Goal: Task Accomplishment & Management: Use online tool/utility

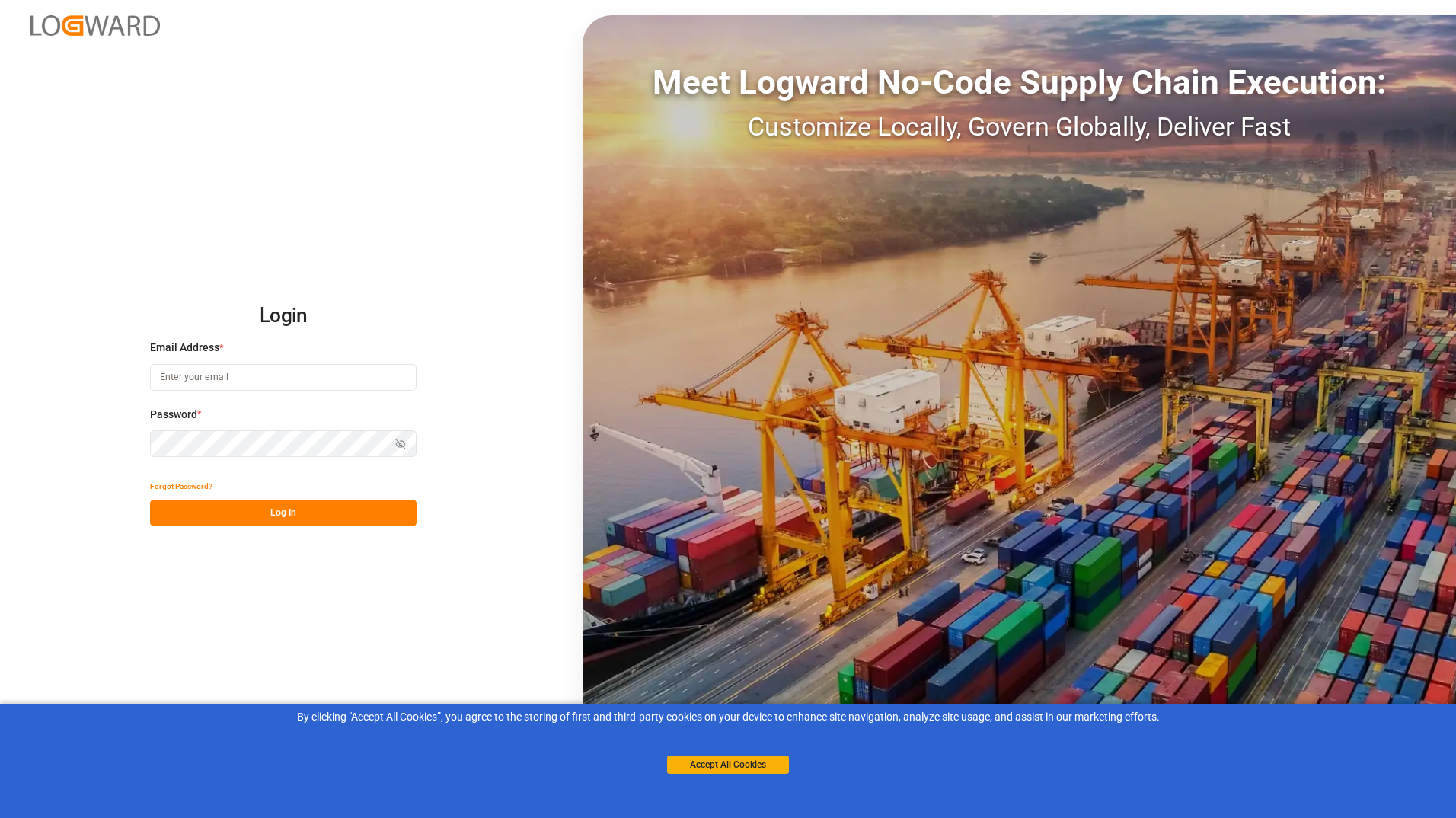
type input "[EMAIL_ADDRESS][DOMAIN_NAME]"
click at [346, 513] on button "Log In" at bounding box center [283, 513] width 266 height 27
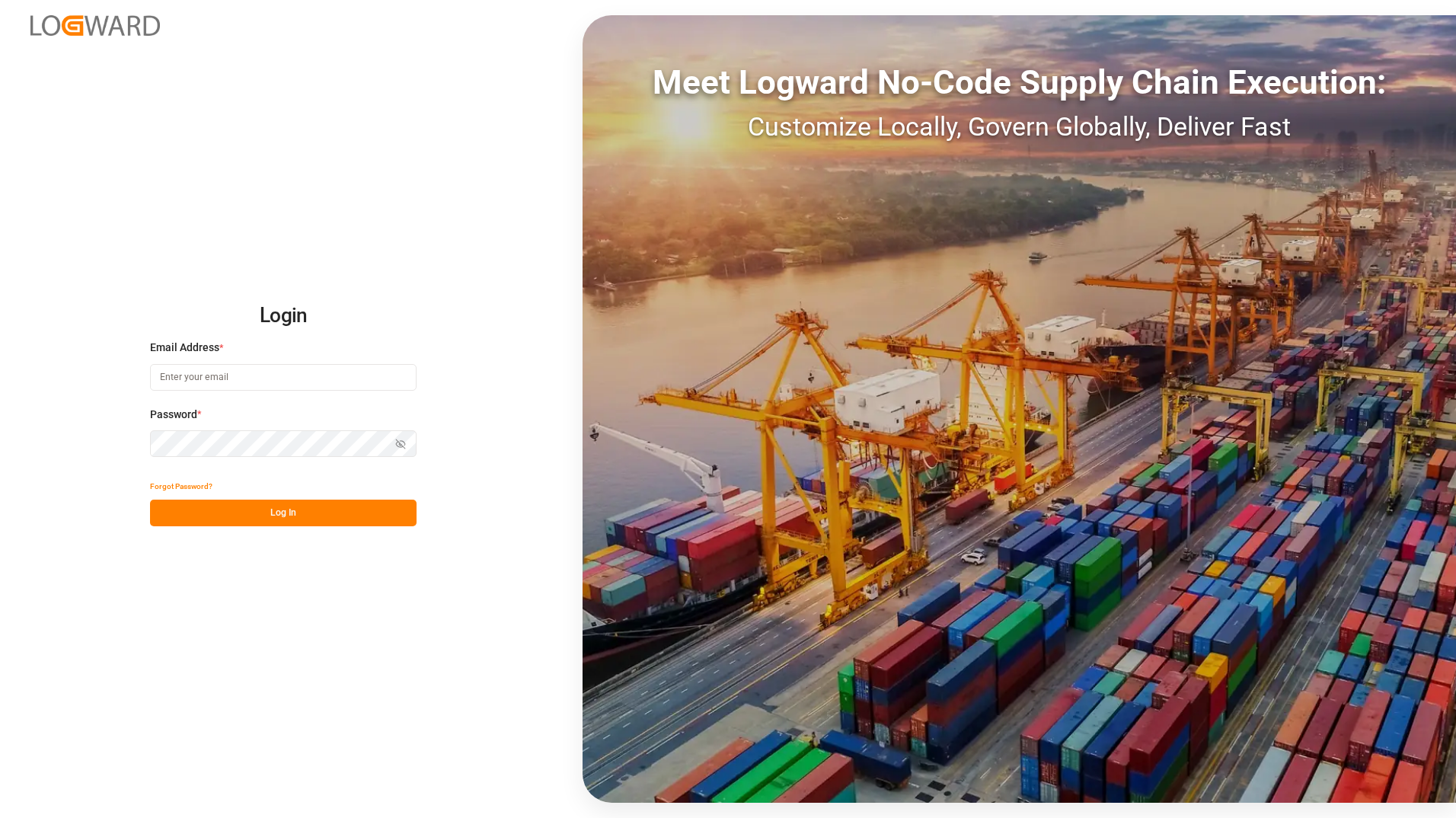
type input "[EMAIL_ADDRESS][DOMAIN_NAME]"
click at [343, 513] on button "Log In" at bounding box center [283, 513] width 266 height 27
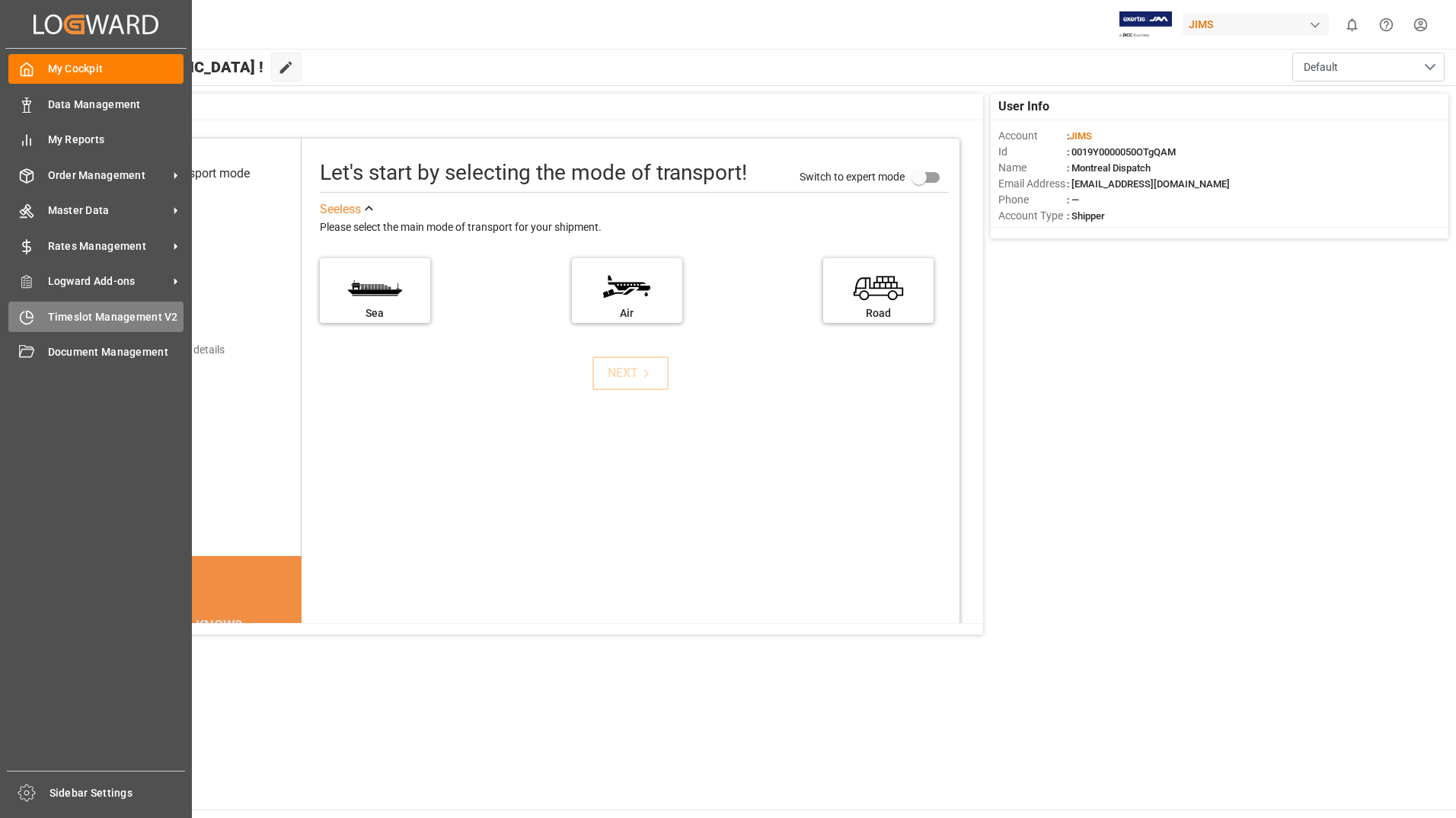
click at [34, 308] on div "Timeslot Management V2 Timeslot Management V2" at bounding box center [96, 316] width 175 height 30
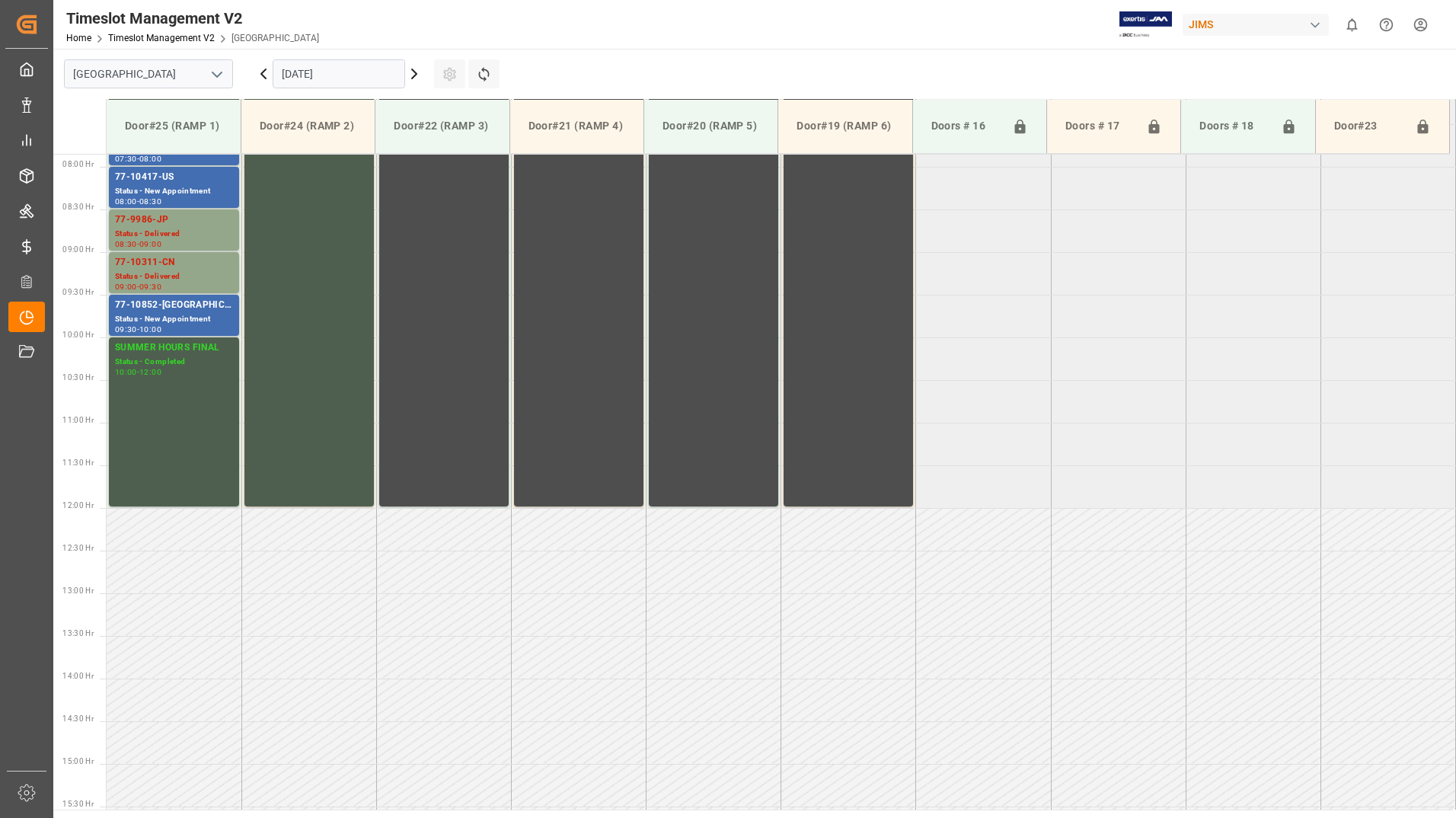
scroll to position [673, 0]
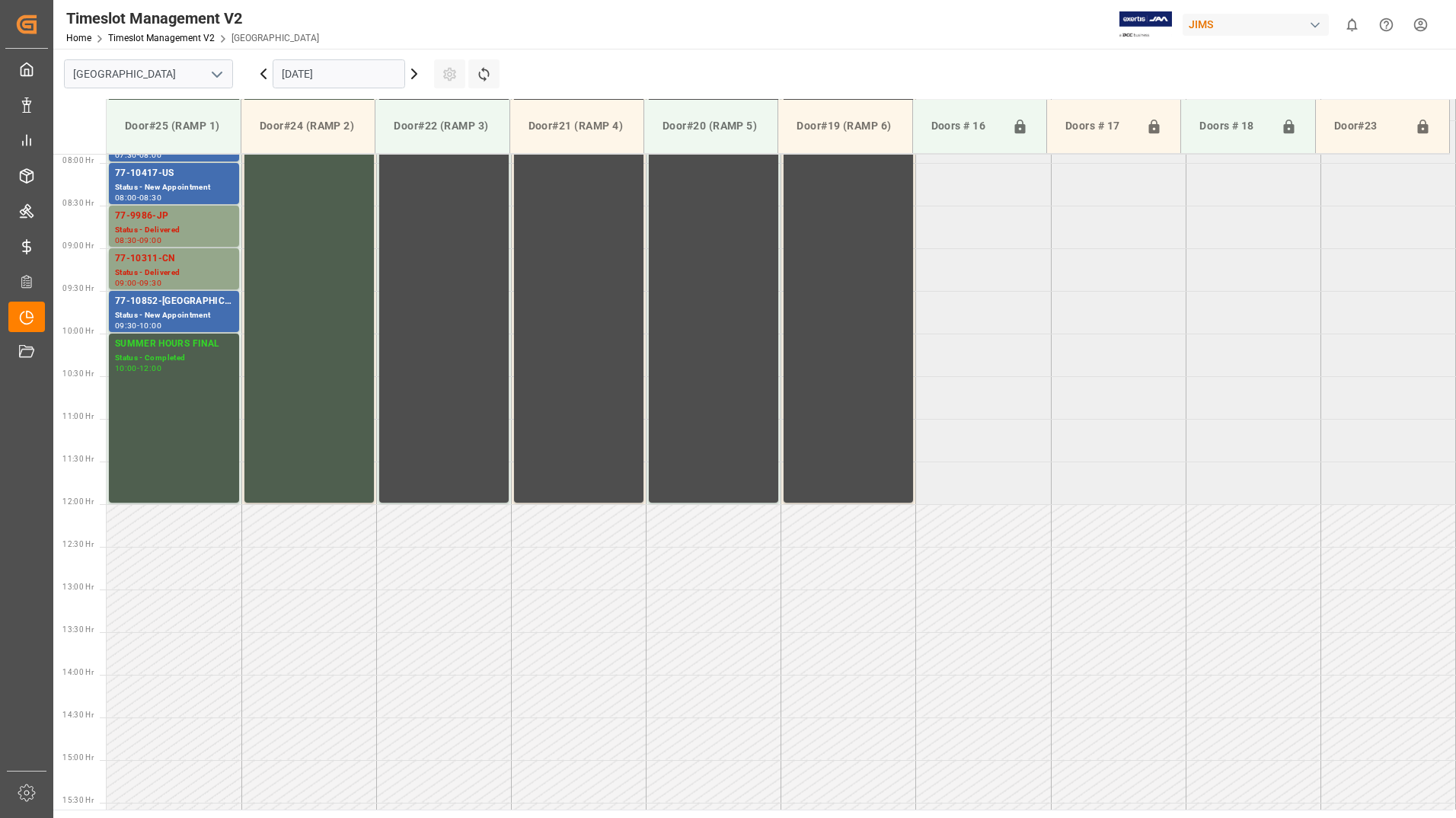
click at [413, 74] on icon at bounding box center [414, 74] width 18 height 18
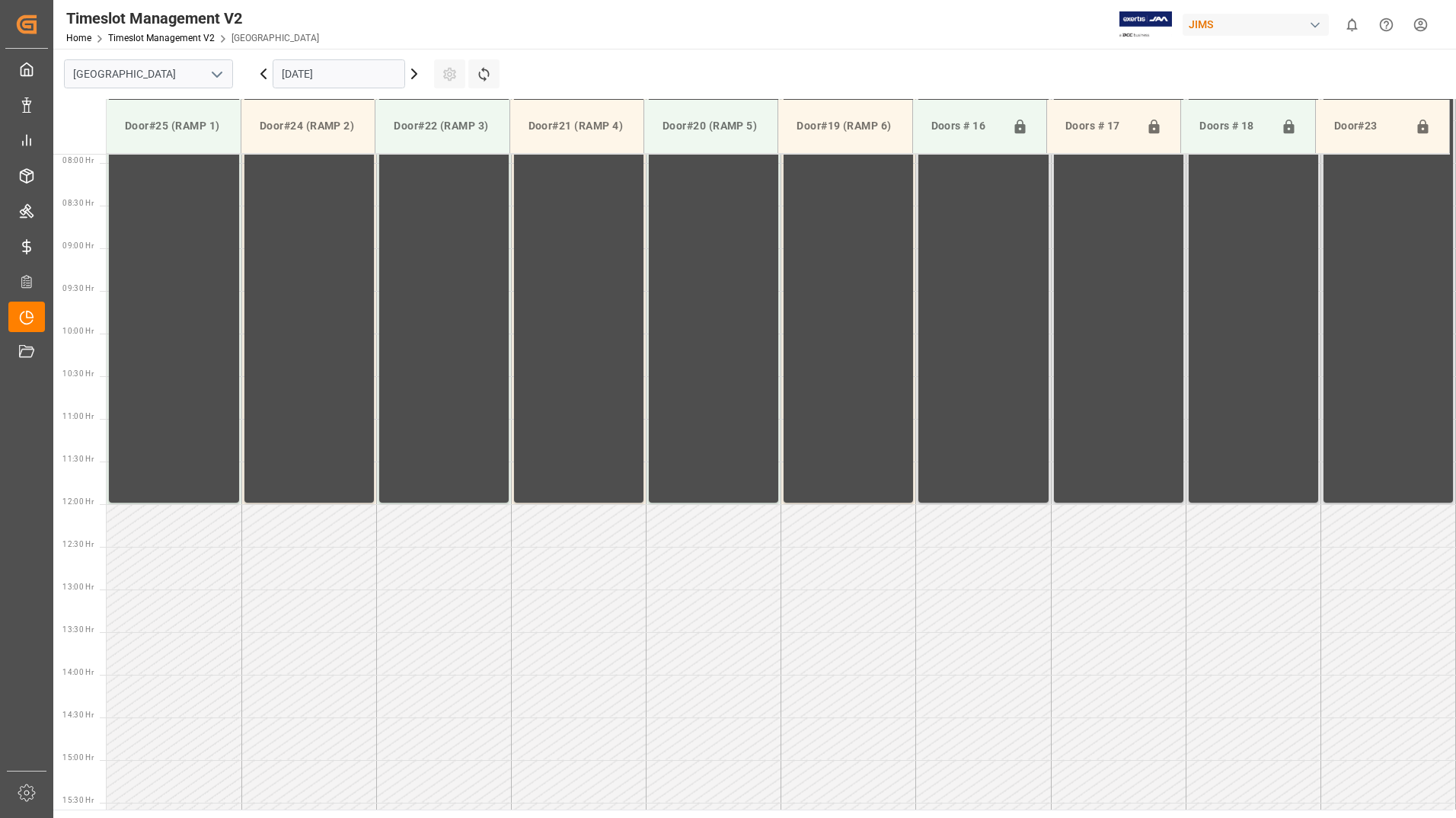
click at [413, 74] on icon at bounding box center [414, 74] width 18 height 18
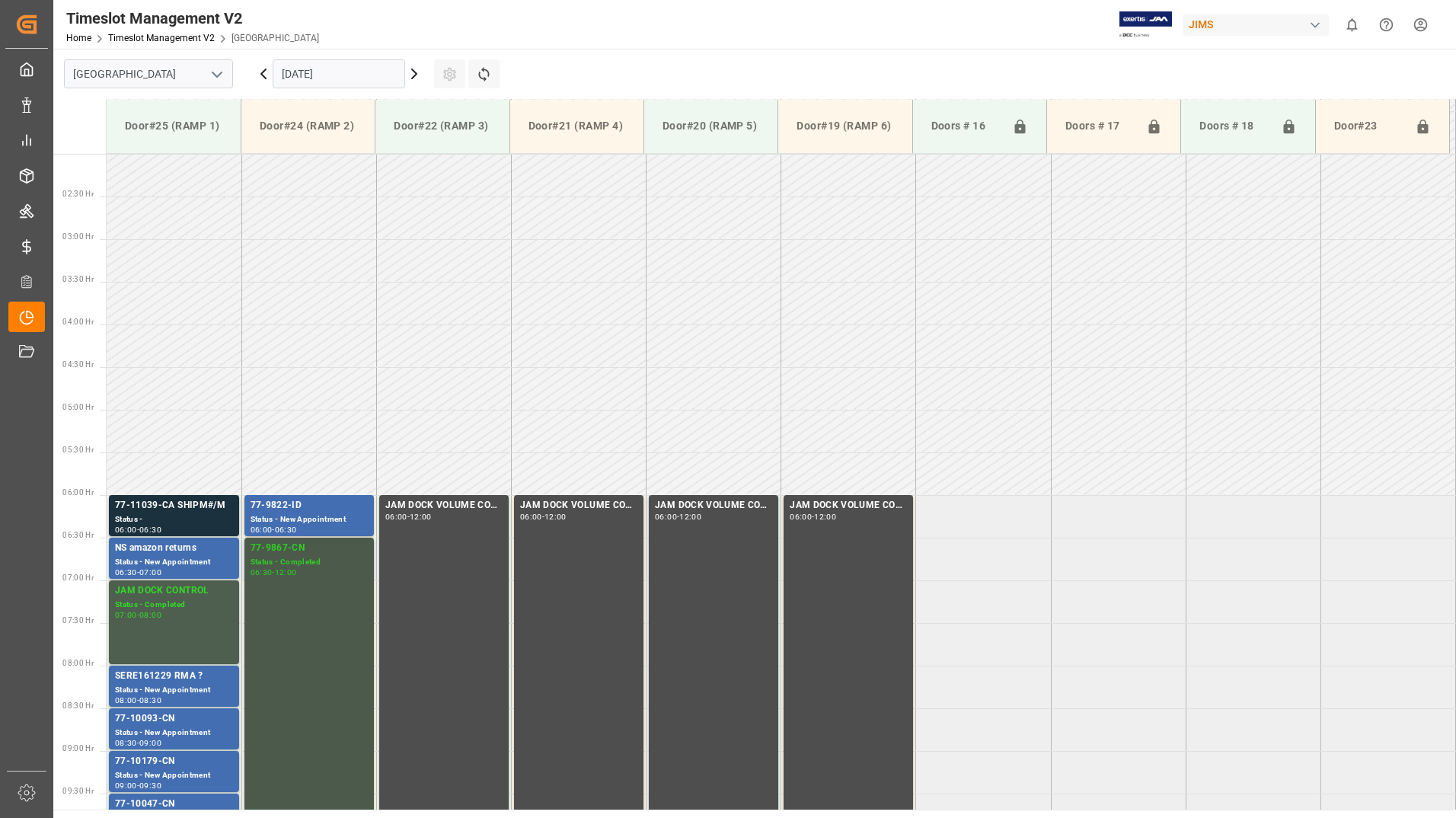
scroll to position [0, 0]
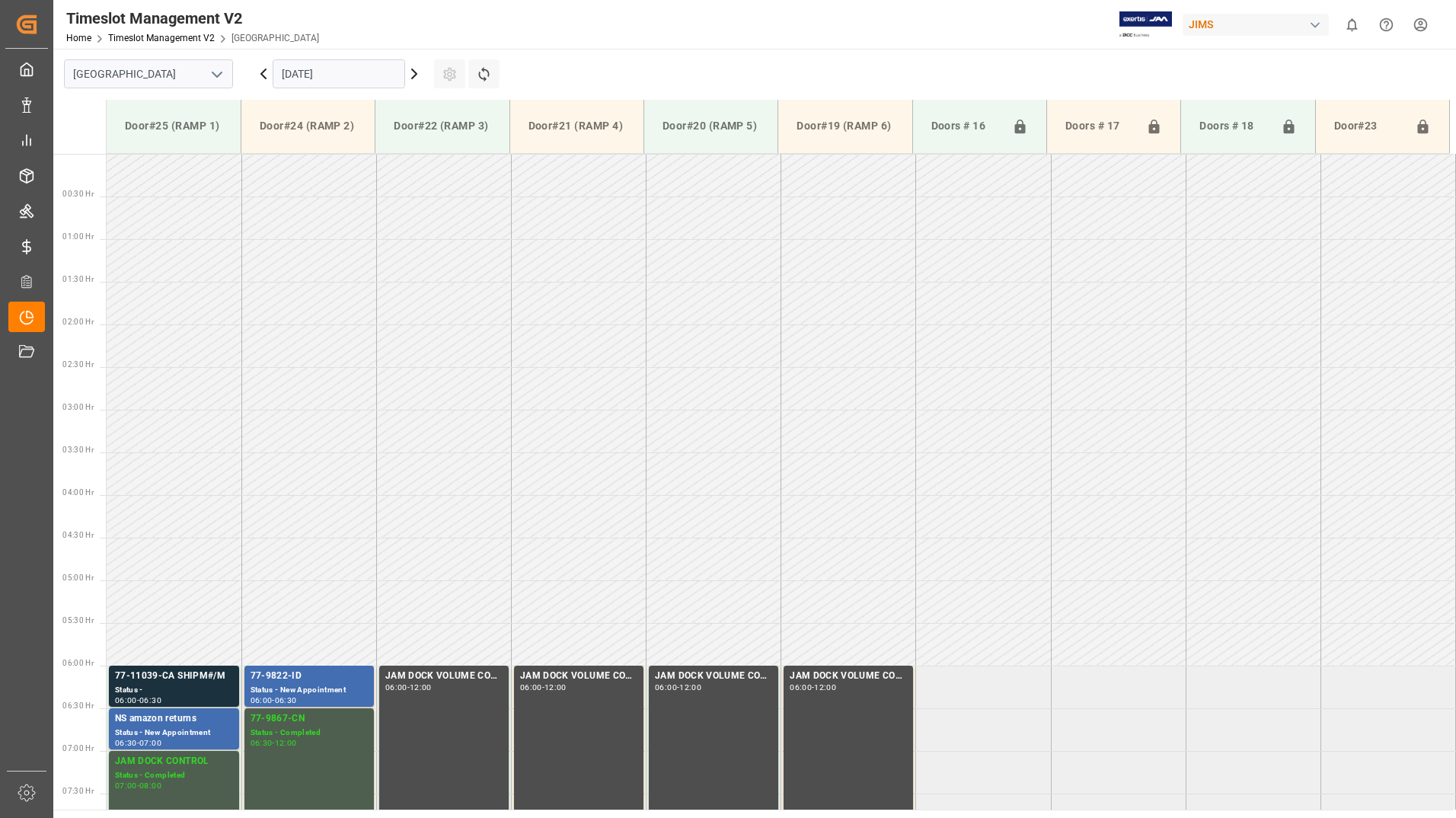
click at [414, 72] on icon at bounding box center [414, 74] width 5 height 9
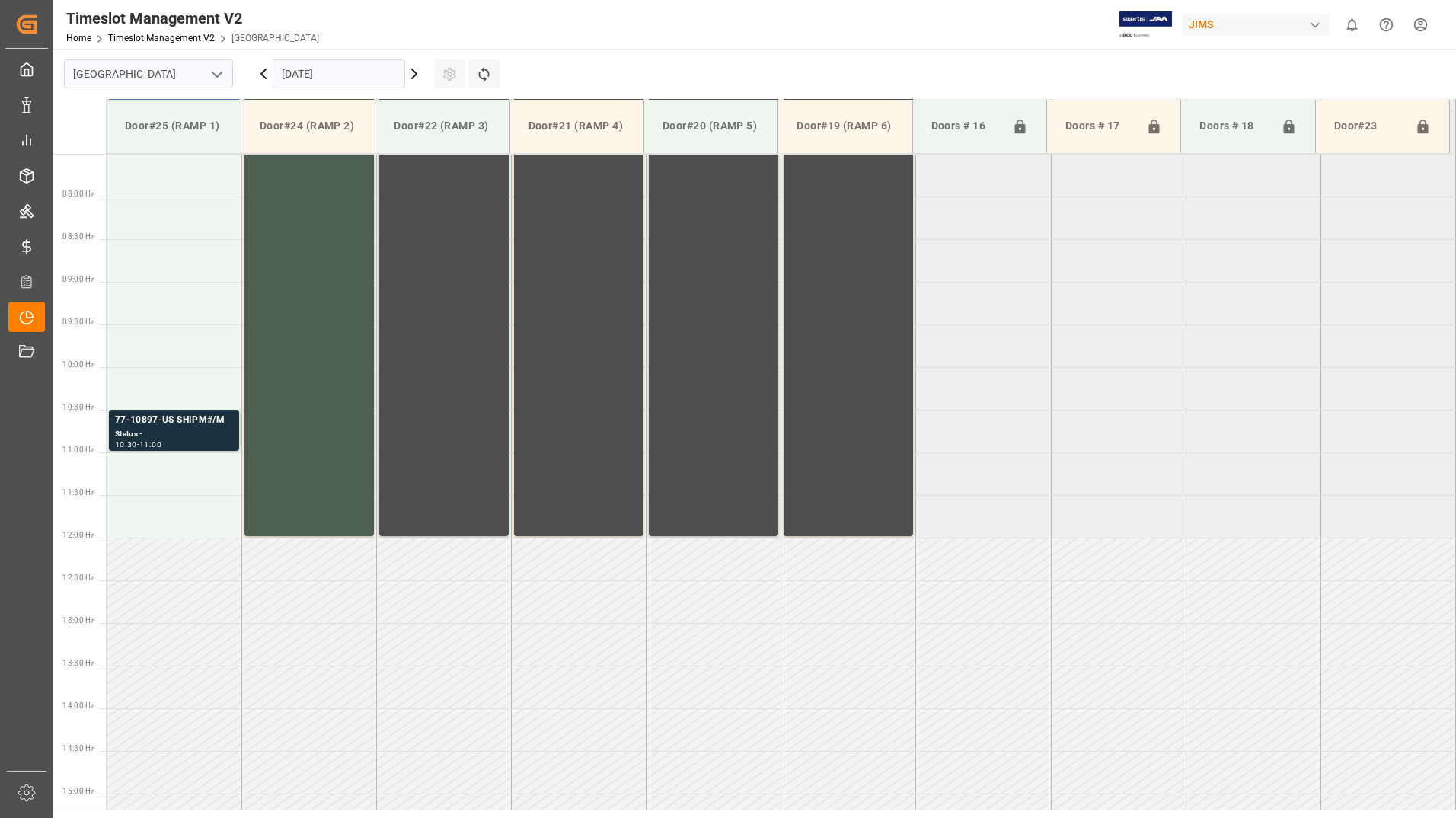
scroll to position [673, 0]
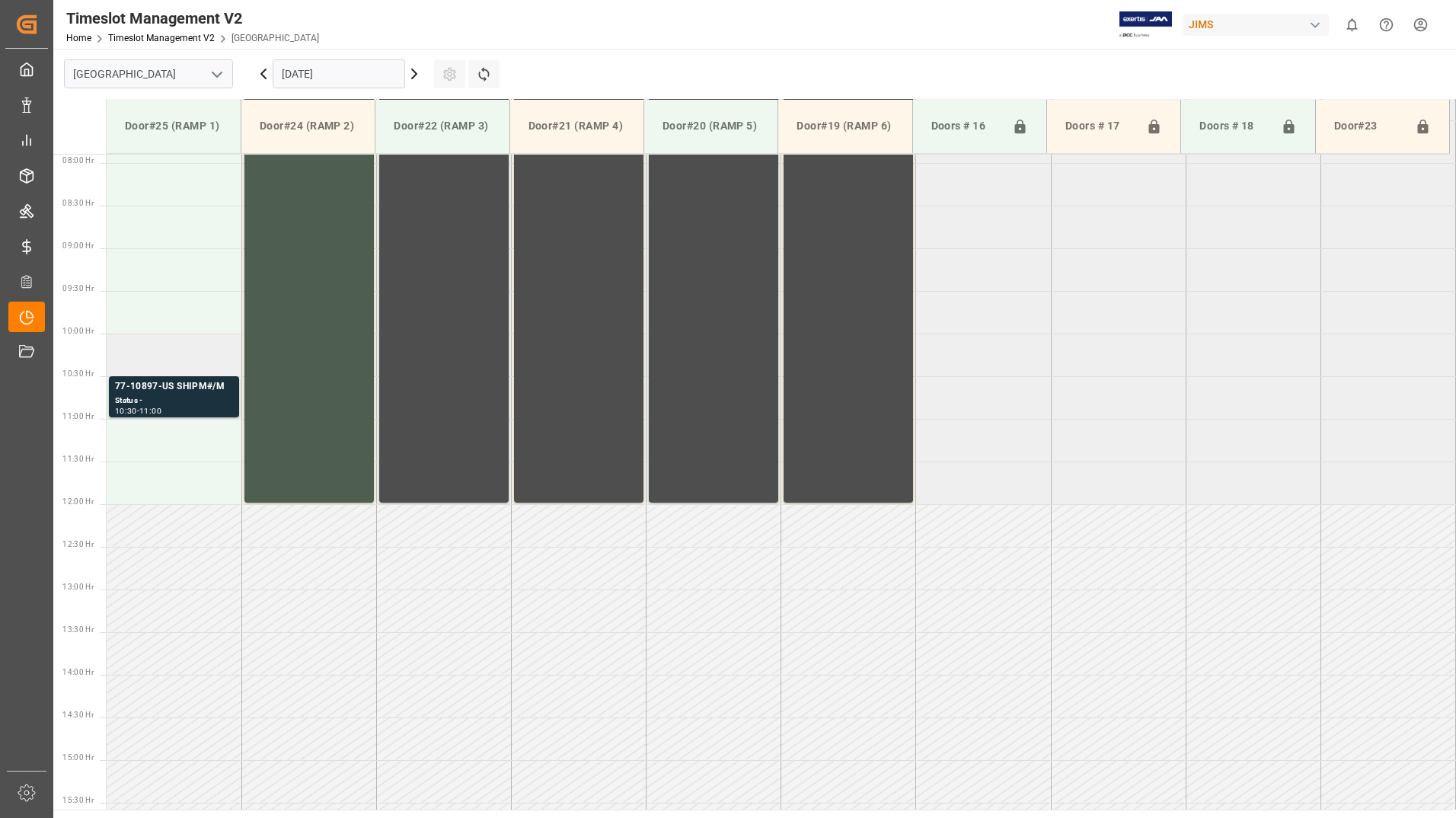
click at [150, 354] on td at bounding box center [174, 355] width 135 height 43
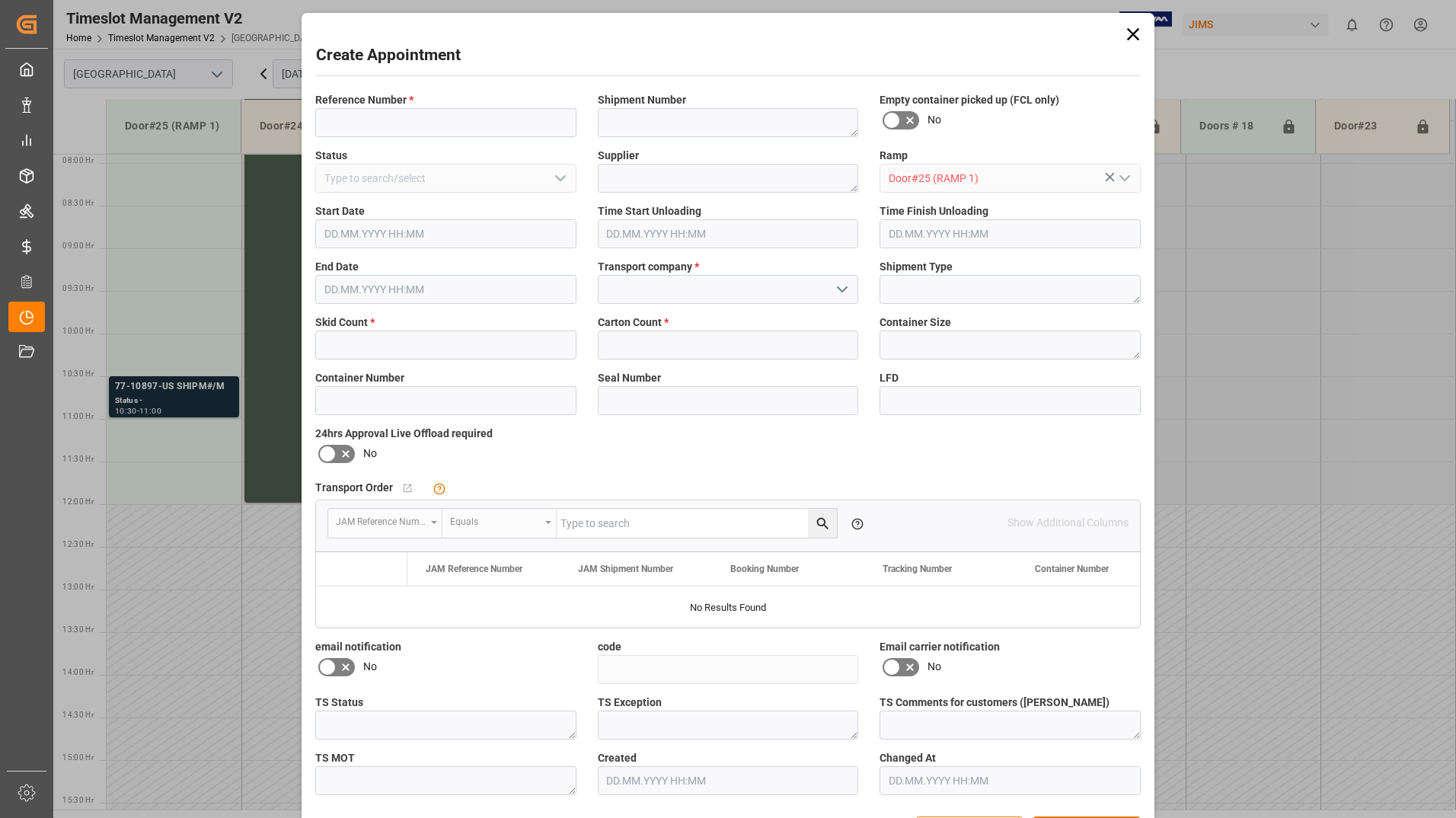
type input "[DATE] 10:00"
type input "[DATE] 10:30"
click at [363, 125] on input at bounding box center [446, 122] width 261 height 29
type input "SERV161336"
click at [844, 289] on icon "open menu" at bounding box center [842, 289] width 18 height 18
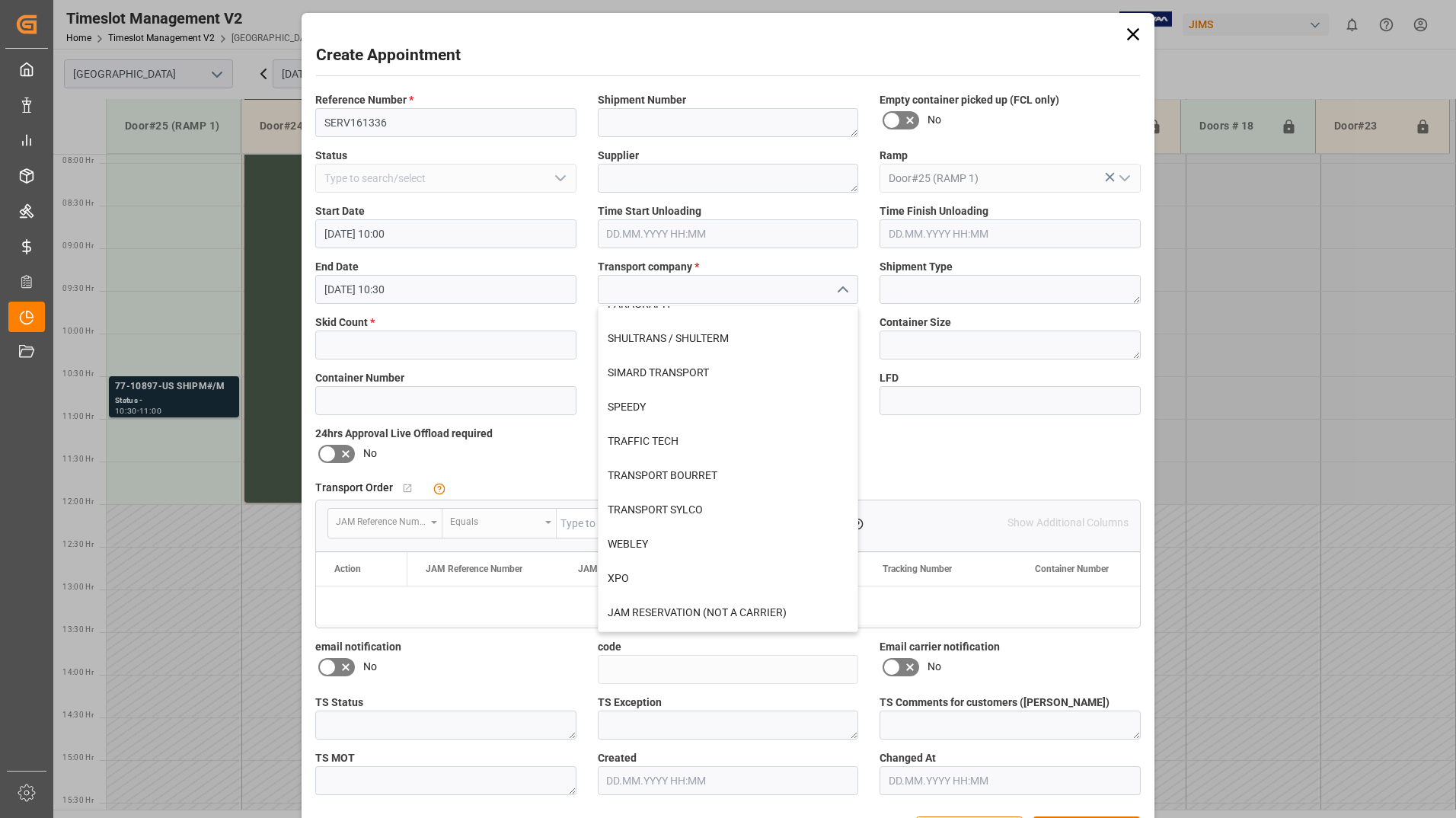
scroll to position [565, 0]
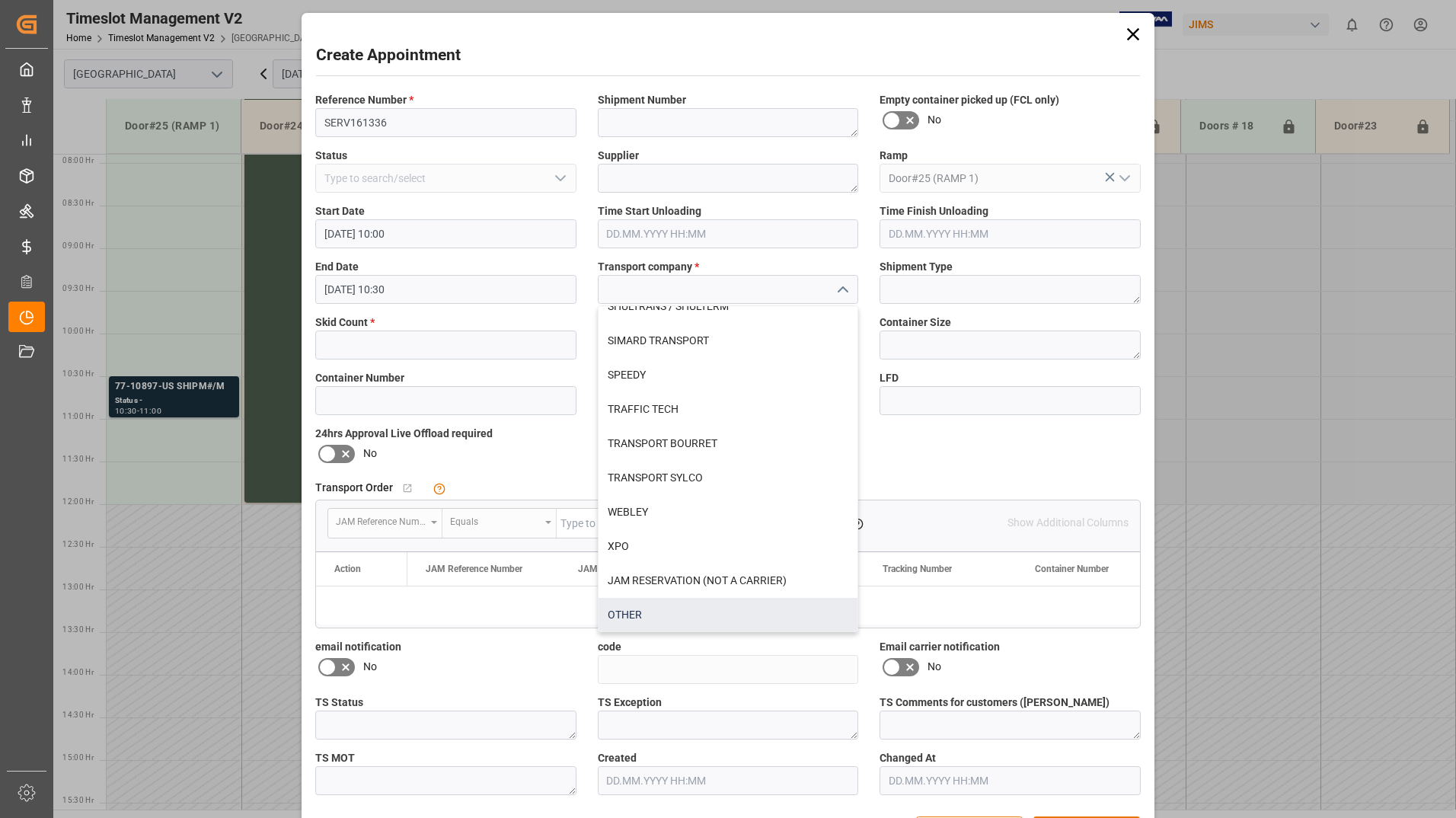
click at [654, 605] on div "OTHER" at bounding box center [728, 614] width 260 height 34
type input "OTHER"
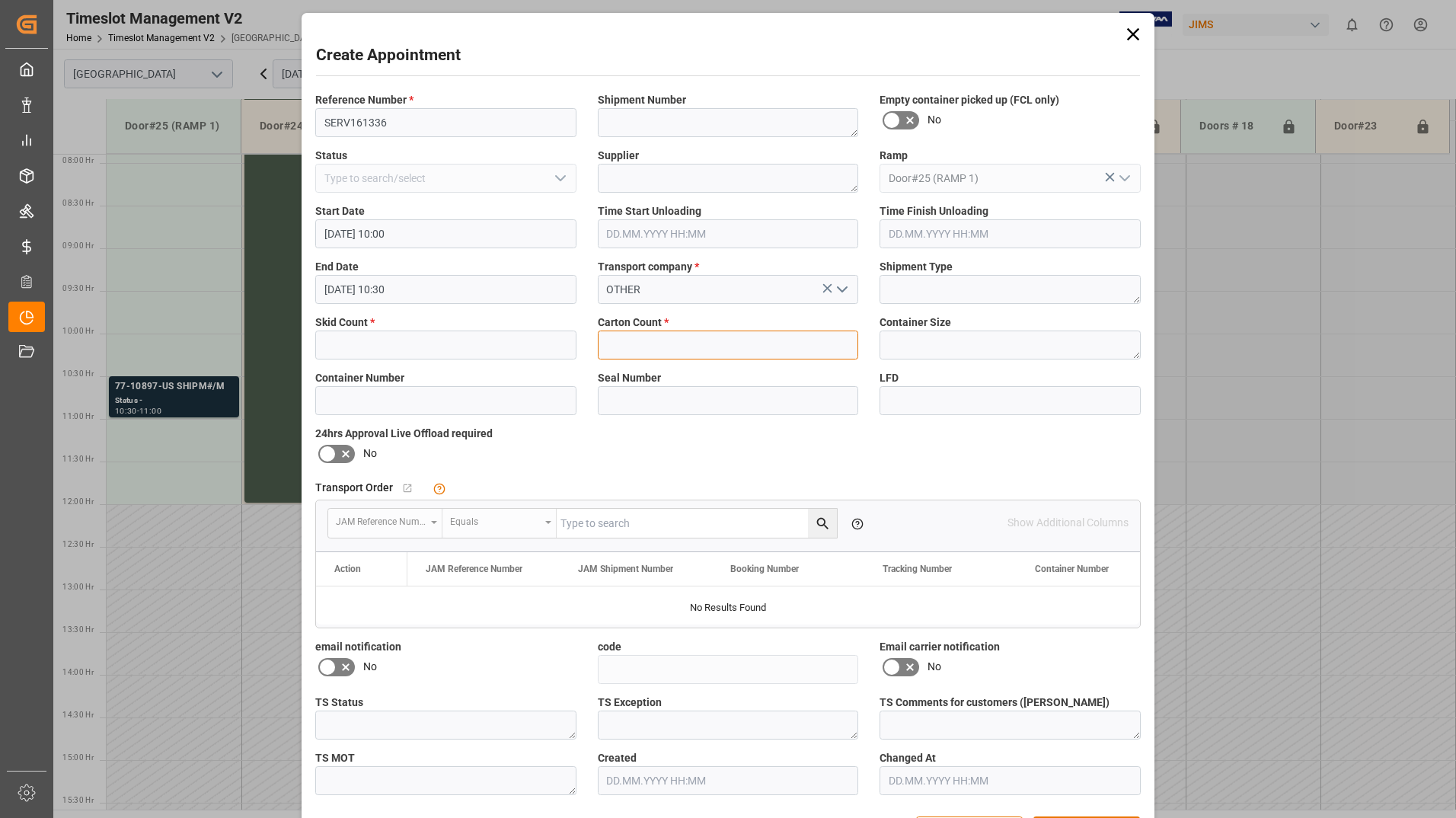
click at [653, 341] on input "text" at bounding box center [728, 345] width 261 height 29
type input "14"
click at [537, 342] on input "text" at bounding box center [446, 345] width 261 height 29
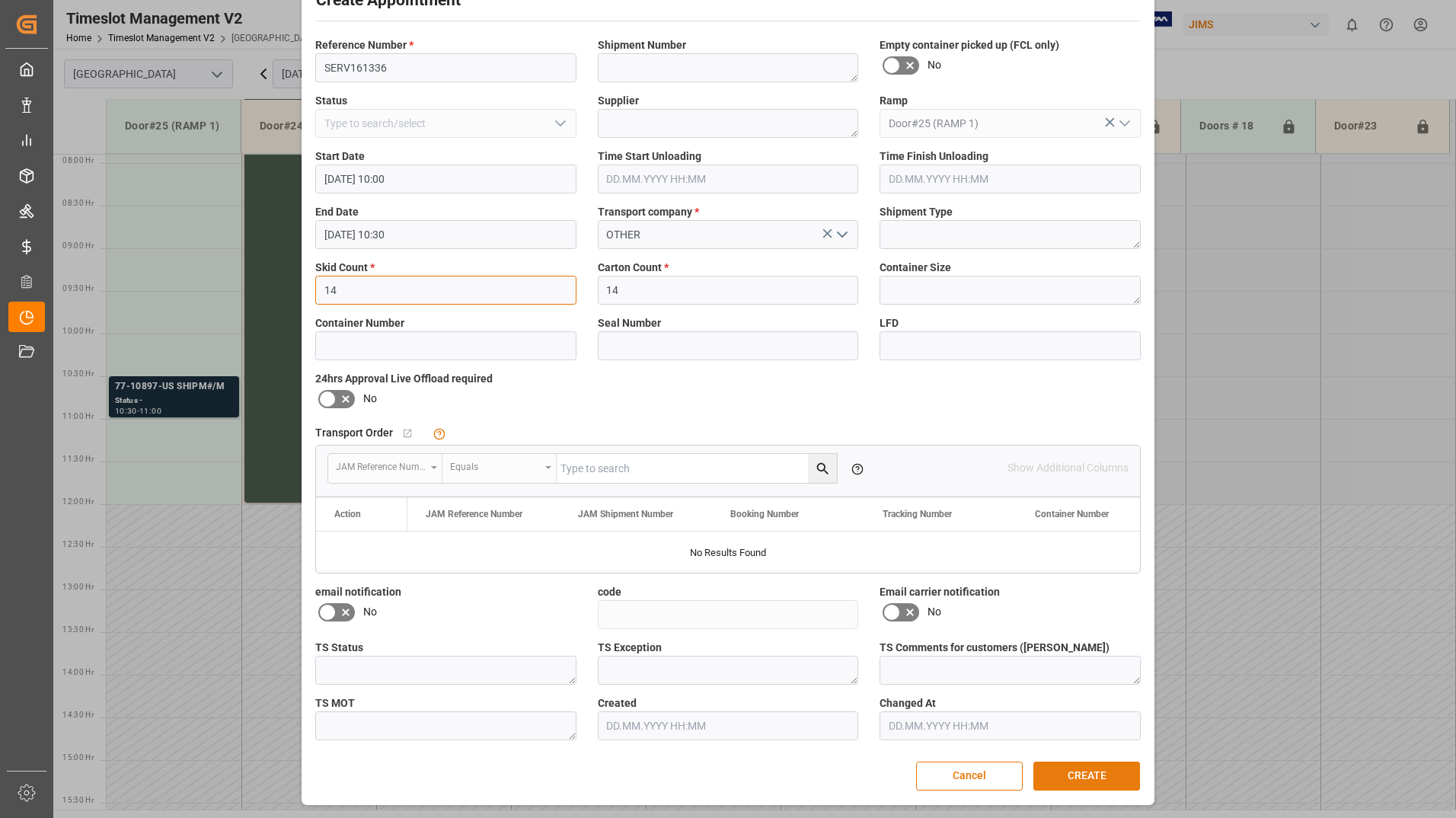
type input "14"
click at [1082, 766] on button "CREATE" at bounding box center [1086, 776] width 106 height 29
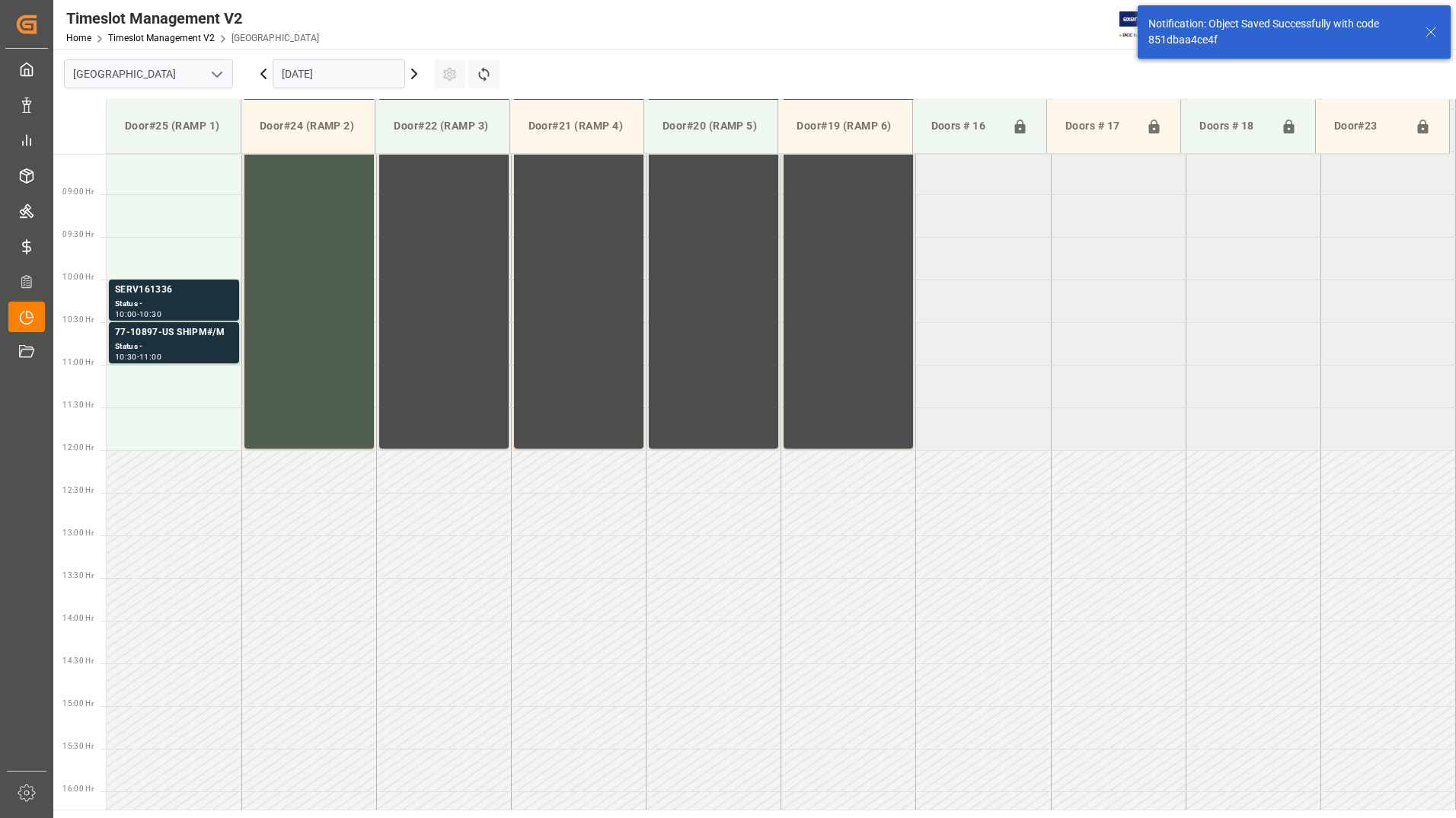
scroll to position [758, 0]
